Goal: Use online tool/utility: Utilize a website feature to perform a specific function

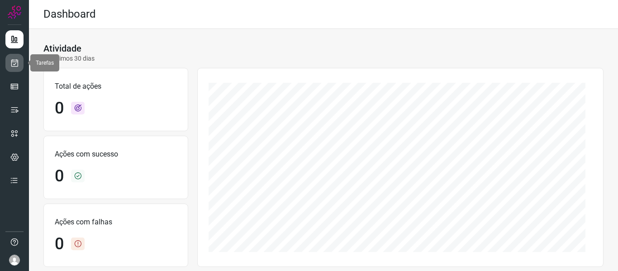
click at [10, 62] on link at bounding box center [14, 63] width 18 height 18
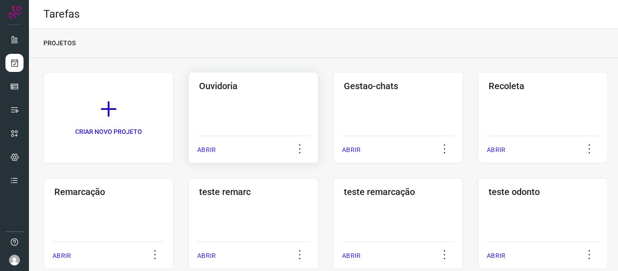
click at [218, 151] on div "ABRIR" at bounding box center [253, 147] width 112 height 23
click at [208, 149] on p "ABRIR" at bounding box center [206, 150] width 19 height 10
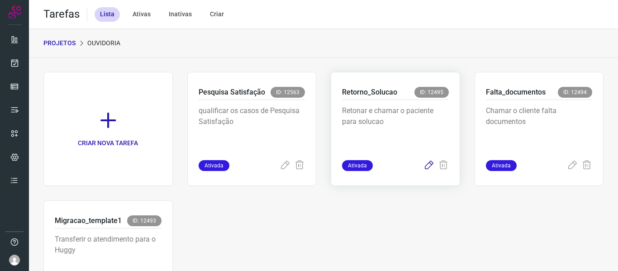
click at [424, 166] on icon at bounding box center [429, 165] width 11 height 11
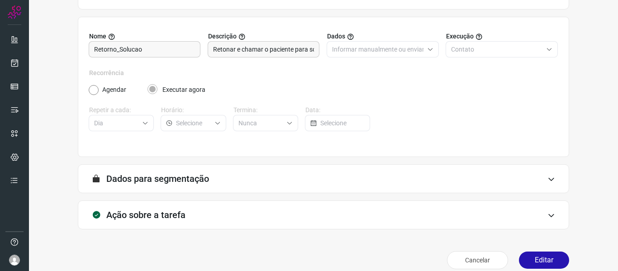
scroll to position [82, 0]
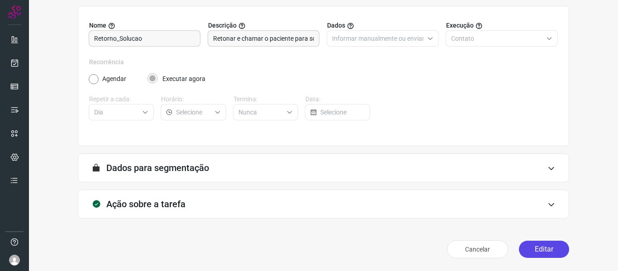
click at [547, 255] on button "Editar" at bounding box center [544, 249] width 50 height 17
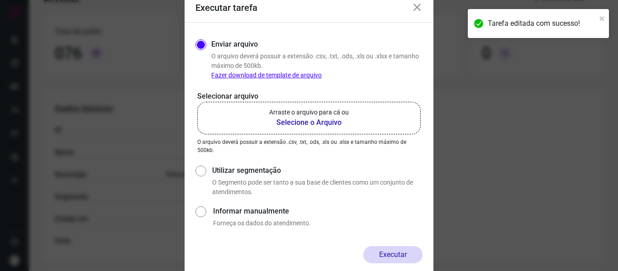
click at [311, 127] on b "Selecione o Arquivo" at bounding box center [309, 122] width 80 height 11
click at [0, 0] on input "Arraste o arquivo para cá ou Selecione o Arquivo" at bounding box center [0, 0] width 0 height 0
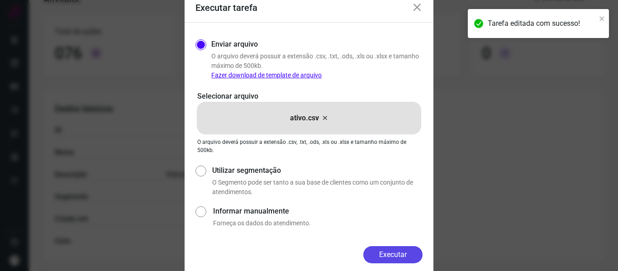
drag, startPoint x: 392, startPoint y: 256, endPoint x: 393, endPoint y: 250, distance: 6.0
click at [392, 256] on button "Executar" at bounding box center [392, 254] width 59 height 17
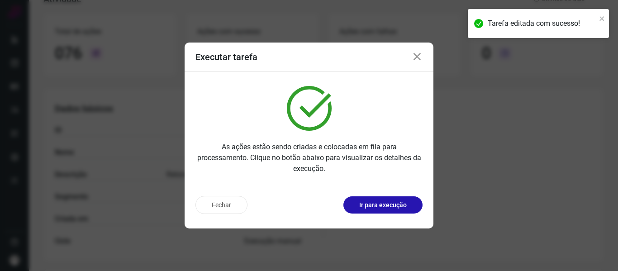
click at [387, 206] on p "Ir para execução" at bounding box center [383, 206] width 48 height 10
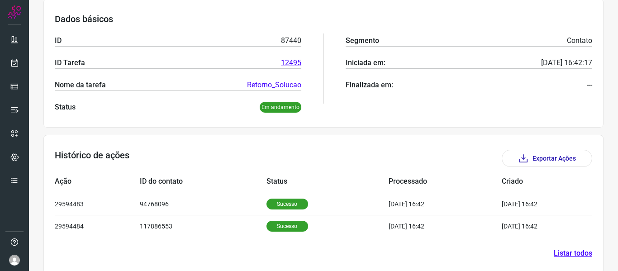
scroll to position [147, 0]
